Goal: Task Accomplishment & Management: Use online tool/utility

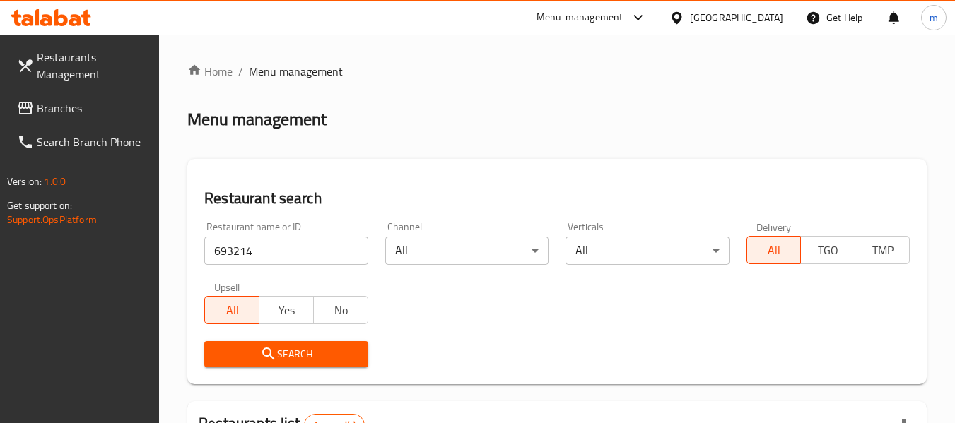
click at [724, 17] on div "[GEOGRAPHIC_DATA]" at bounding box center [736, 18] width 93 height 16
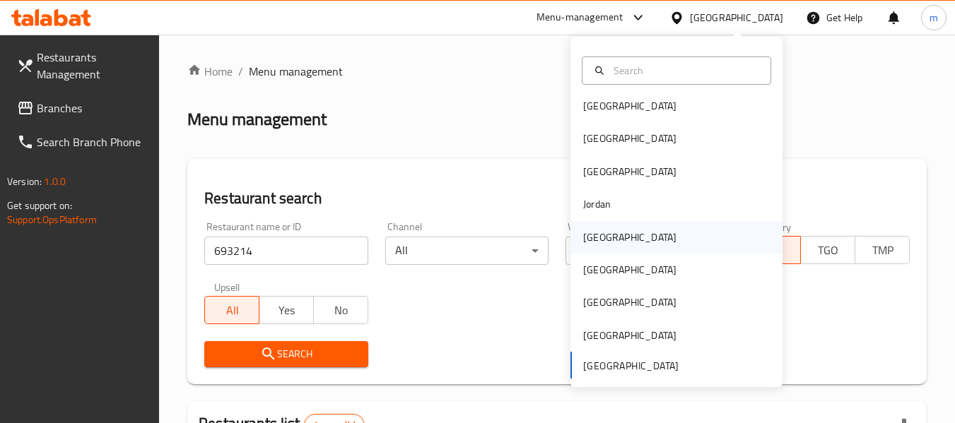
scroll to position [8, 0]
click at [598, 228] on div "[GEOGRAPHIC_DATA]" at bounding box center [629, 236] width 93 height 16
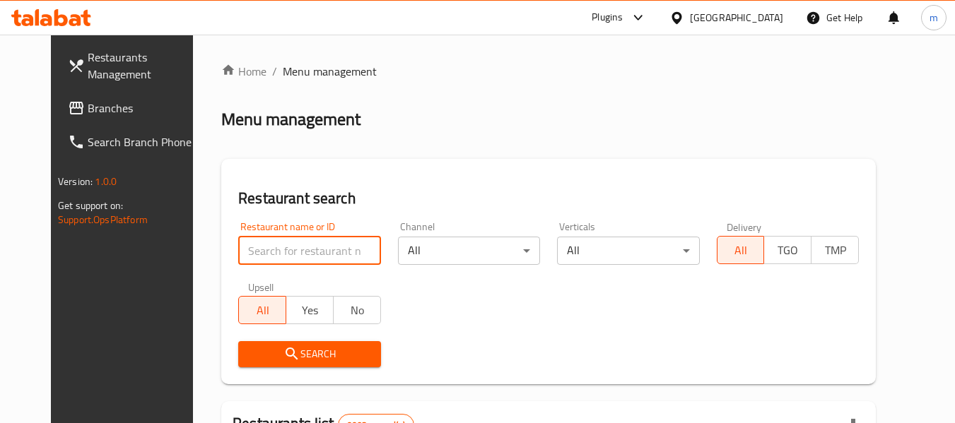
drag, startPoint x: 254, startPoint y: 242, endPoint x: 264, endPoint y: 234, distance: 13.2
click at [254, 242] on input "search" at bounding box center [309, 251] width 142 height 28
paste input "716461"
type input "716461"
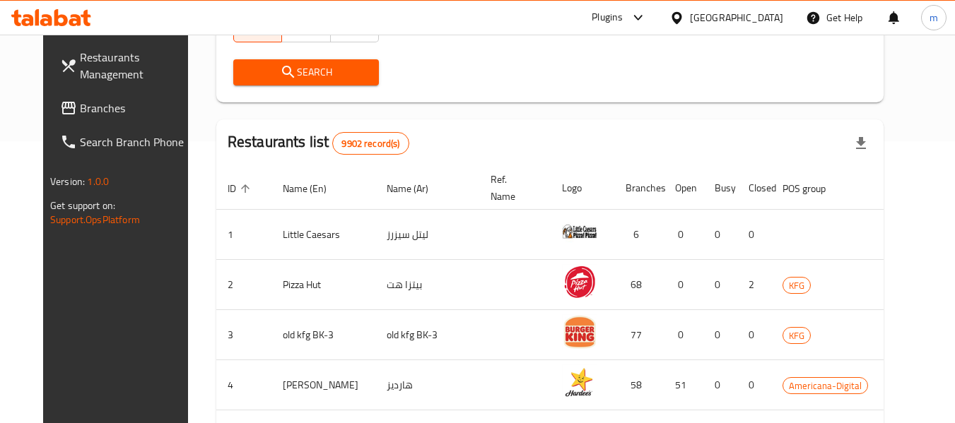
scroll to position [283, 0]
click at [304, 75] on span "Search" at bounding box center [306, 72] width 123 height 18
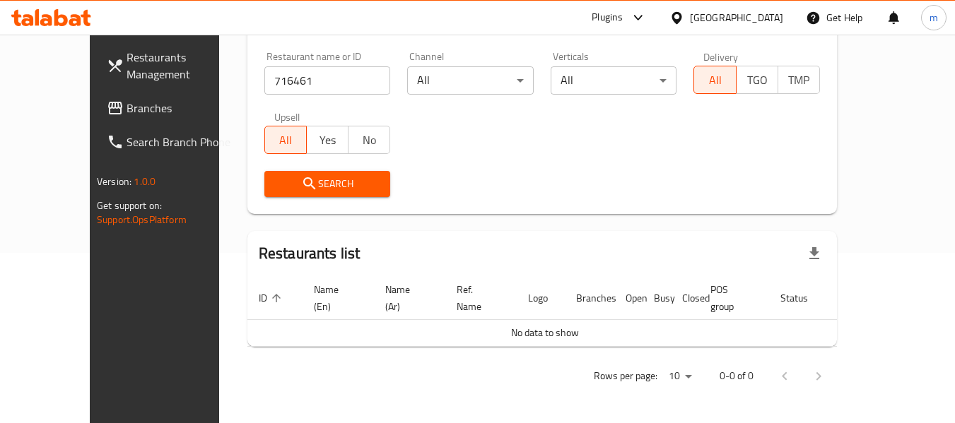
scroll to position [154, 0]
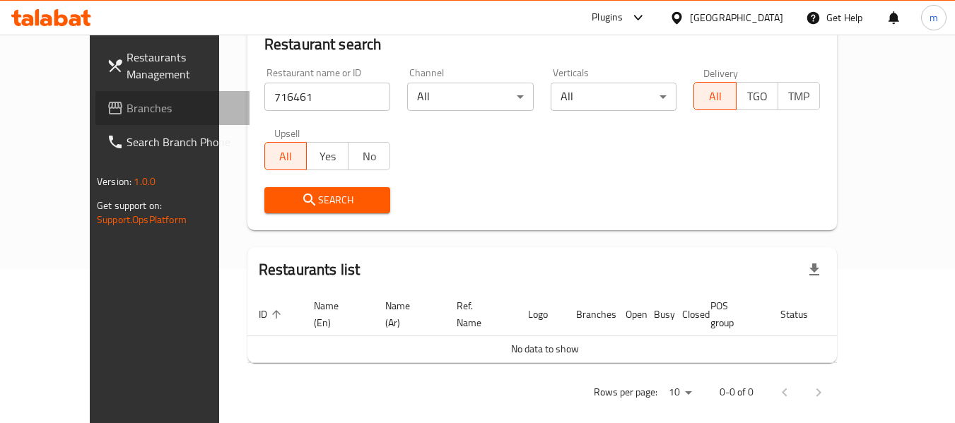
click at [127, 109] on span "Branches" at bounding box center [183, 108] width 112 height 17
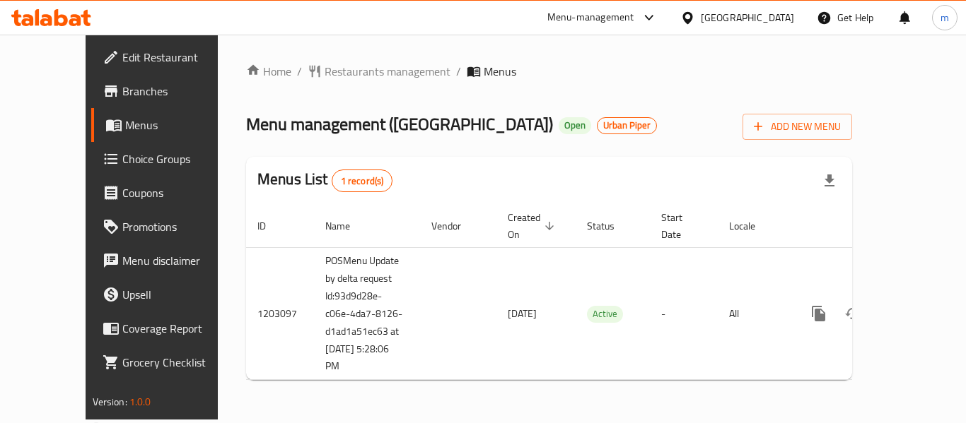
click at [639, 109] on div "Menu management ( Mahashi Station ) Open Urban Piper Add New Menu" at bounding box center [549, 124] width 606 height 32
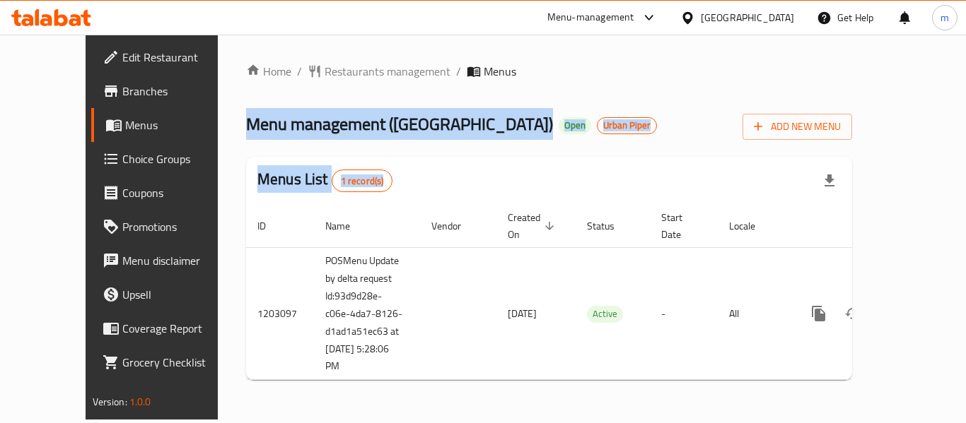
drag, startPoint x: 192, startPoint y: 113, endPoint x: 577, endPoint y: 428, distance: 496.9
click at [577, 423] on html "​ Menu-management [GEOGRAPHIC_DATA] Get Help m Edit Restaurant Branches Menus C…" at bounding box center [483, 211] width 966 height 423
click at [496, 405] on div "Home / Restaurants management / Menus Menu management ( [GEOGRAPHIC_DATA] ) Ope…" at bounding box center [549, 227] width 662 height 385
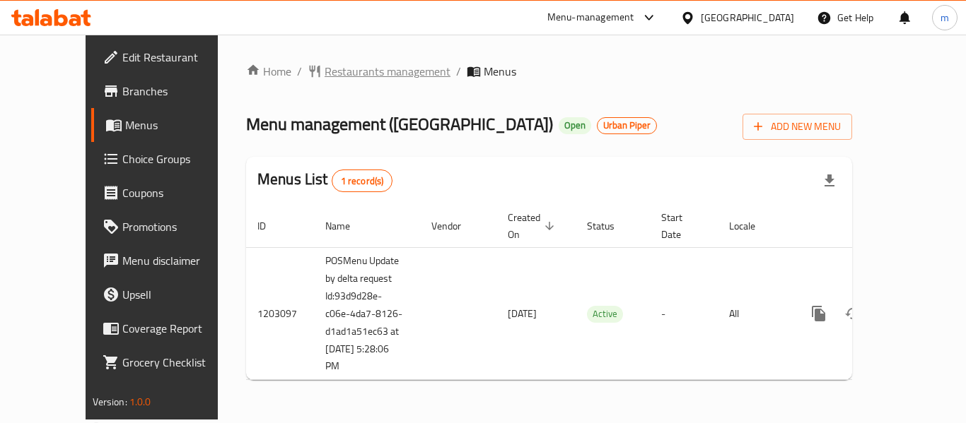
click at [362, 73] on span "Restaurants management" at bounding box center [388, 71] width 126 height 17
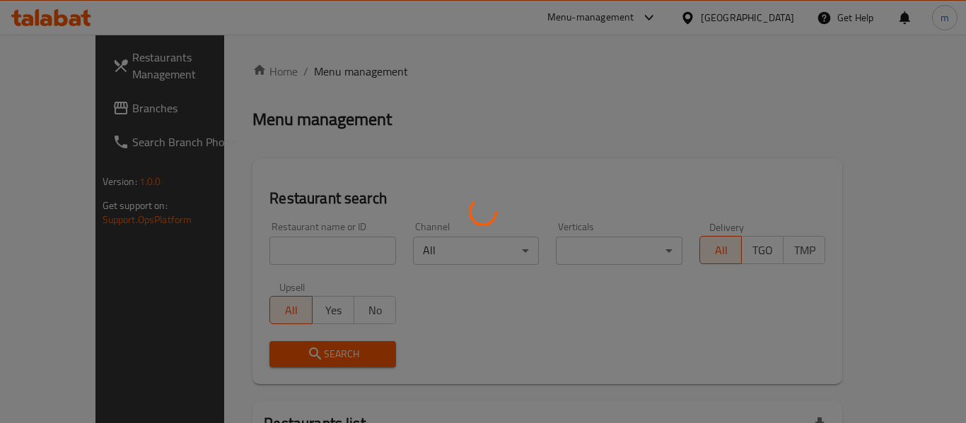
click at [362, 73] on div at bounding box center [483, 211] width 966 height 423
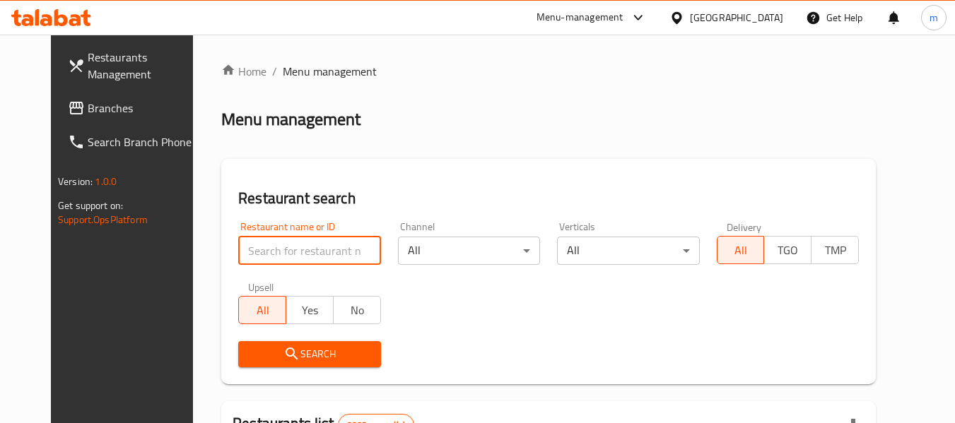
click at [307, 252] on input "search" at bounding box center [309, 251] width 142 height 28
paste input "669488"
type input "669488"
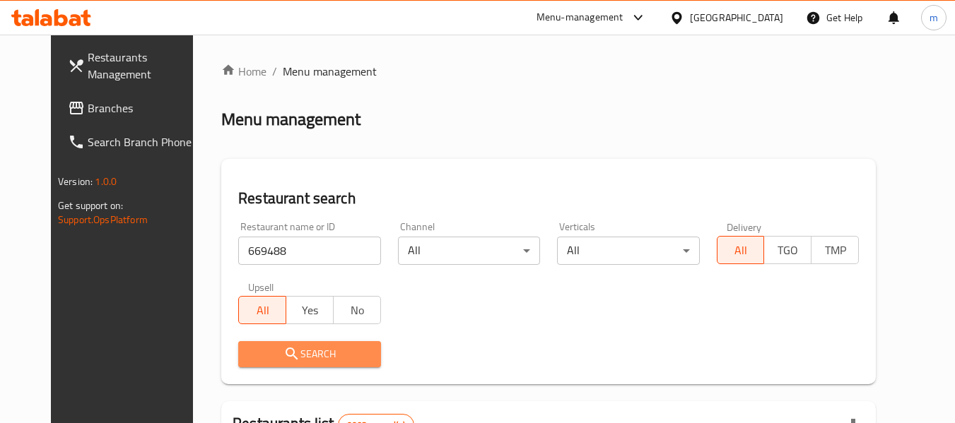
click at [322, 363] on span "Search" at bounding box center [309, 355] width 119 height 18
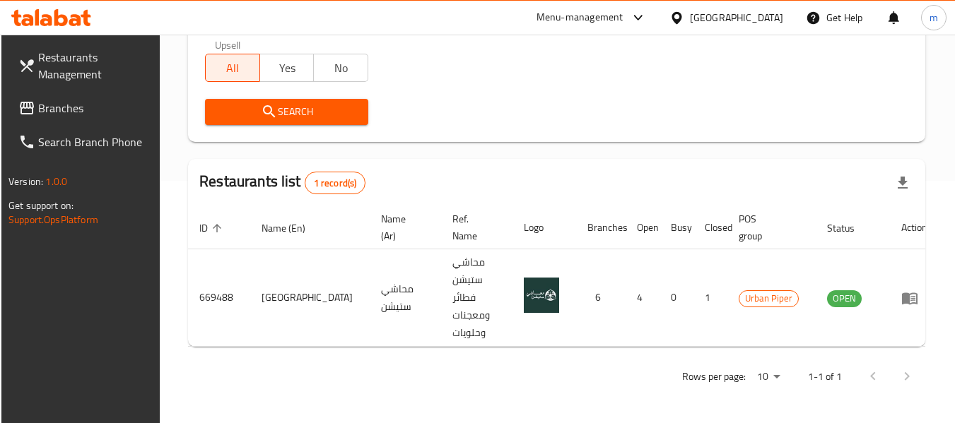
scroll to position [207, 0]
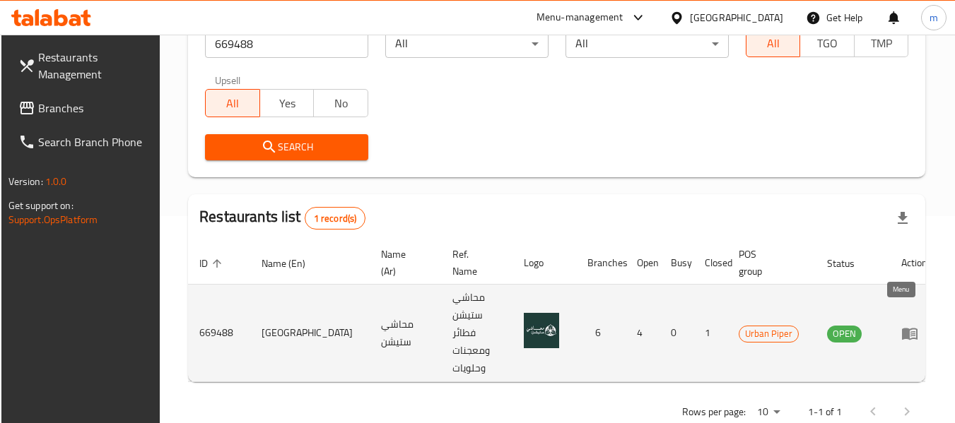
click at [908, 325] on link "enhanced table" at bounding box center [914, 333] width 26 height 17
